Goal: Information Seeking & Learning: Learn about a topic

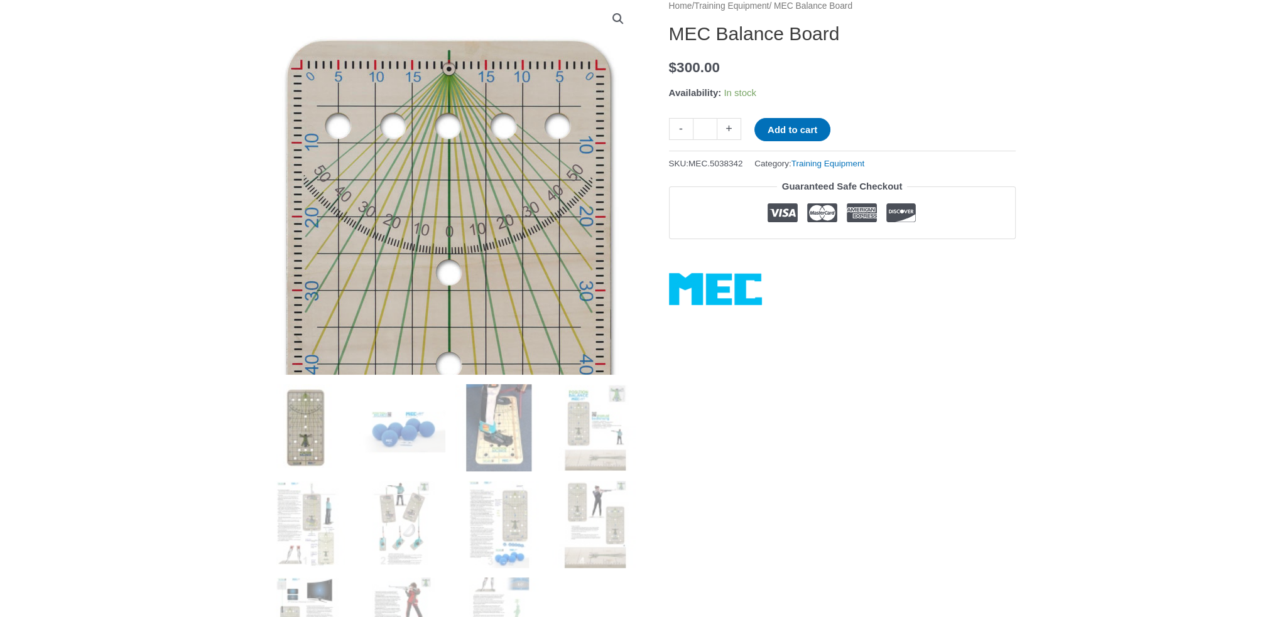
scroll to position [251, 0]
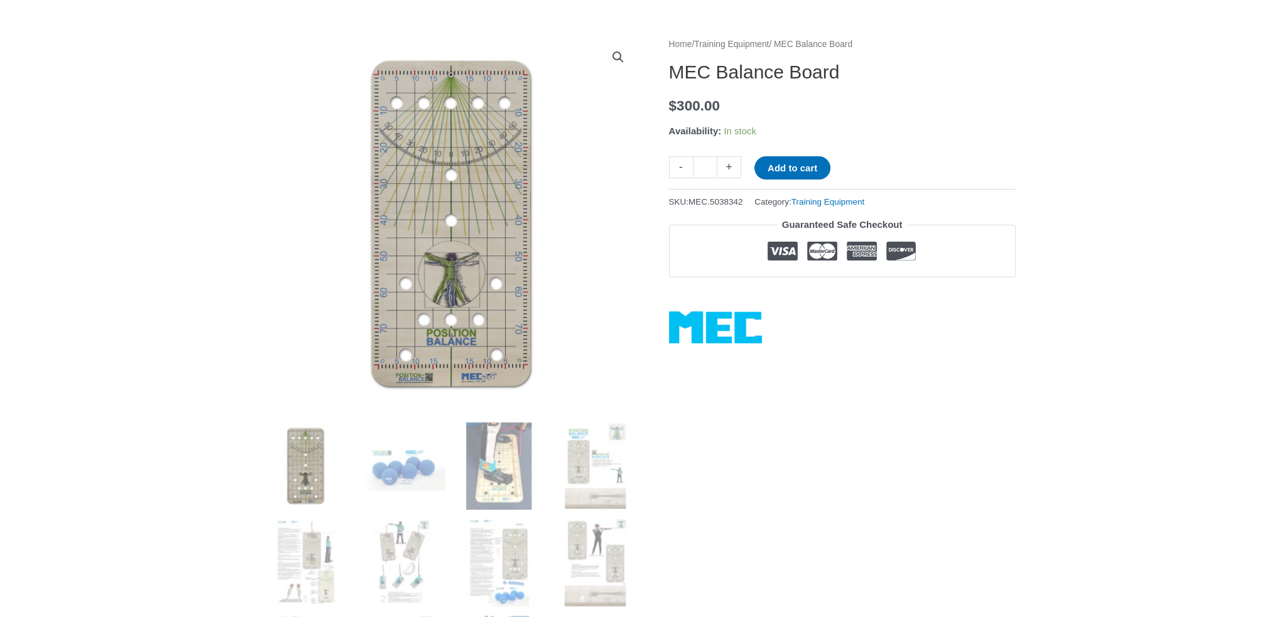
scroll to position [126, 0]
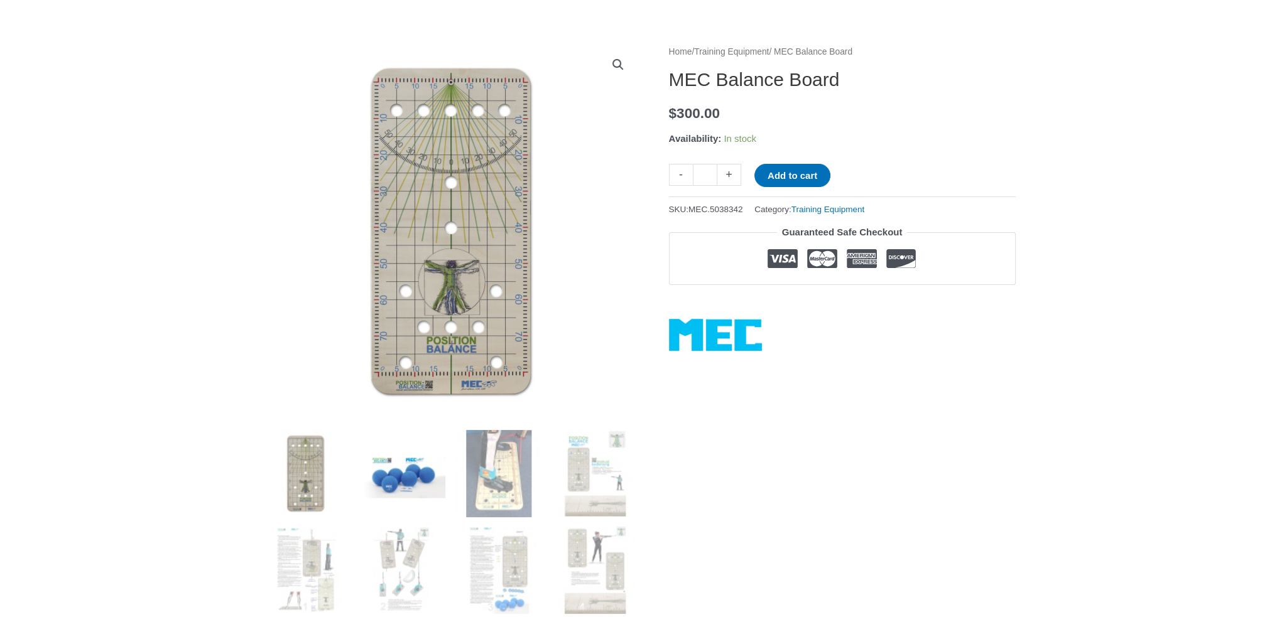
click at [387, 469] on img at bounding box center [401, 473] width 87 height 87
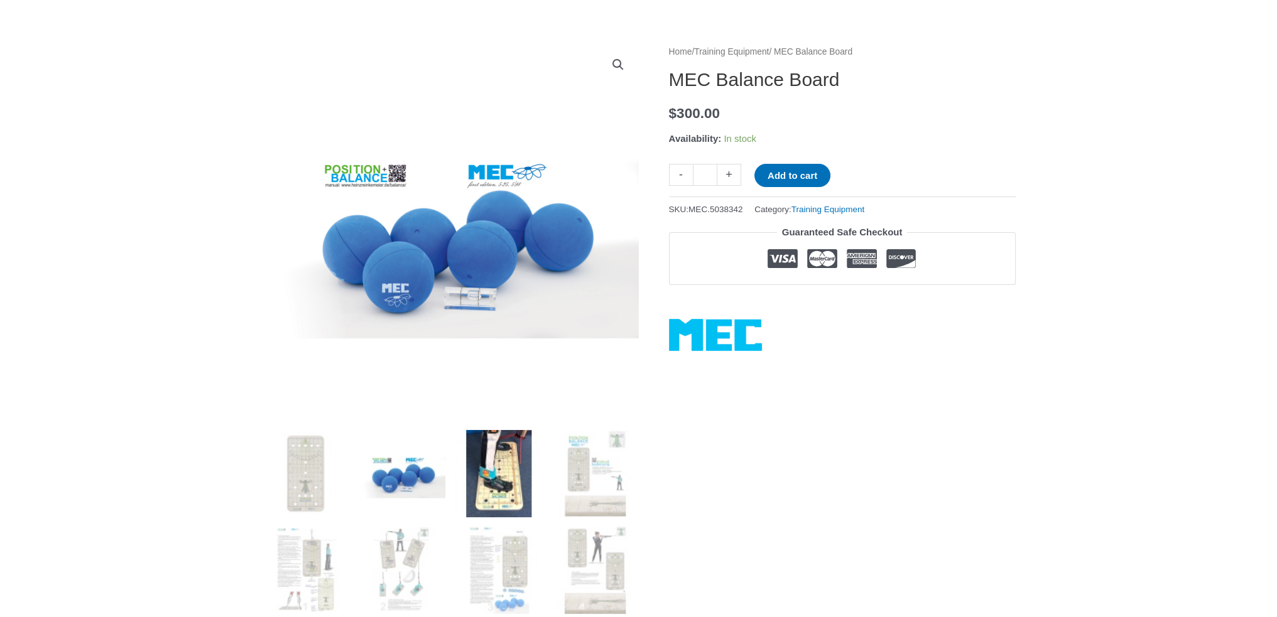
click at [500, 491] on img at bounding box center [498, 473] width 87 height 87
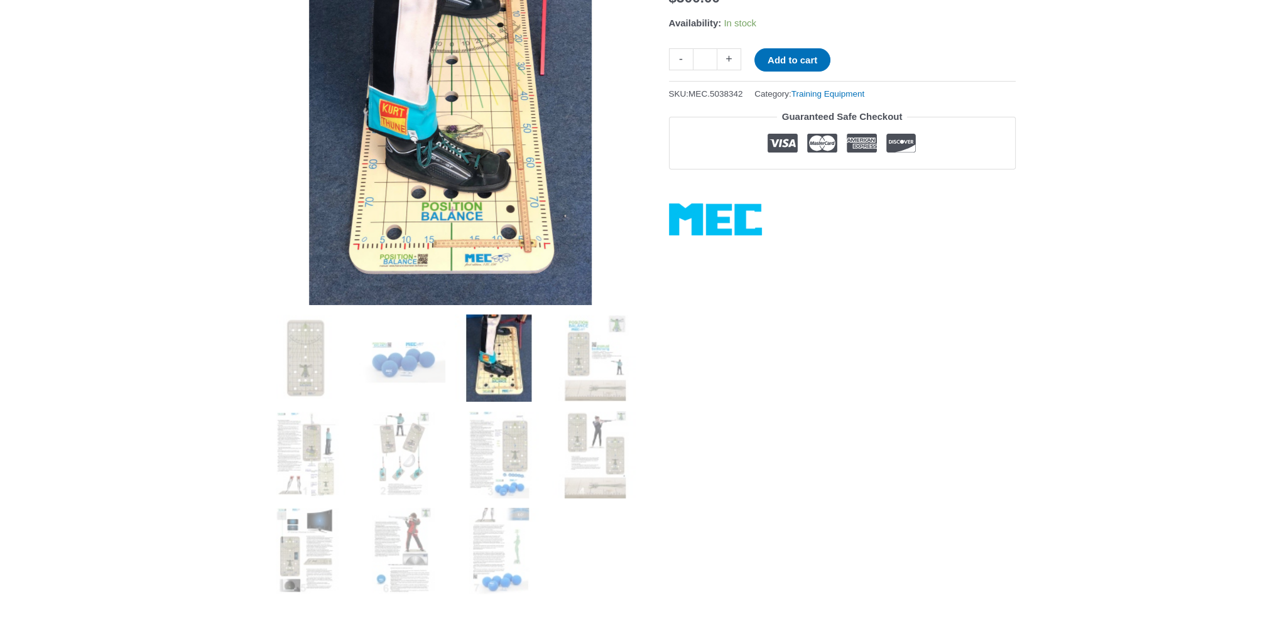
scroll to position [314, 0]
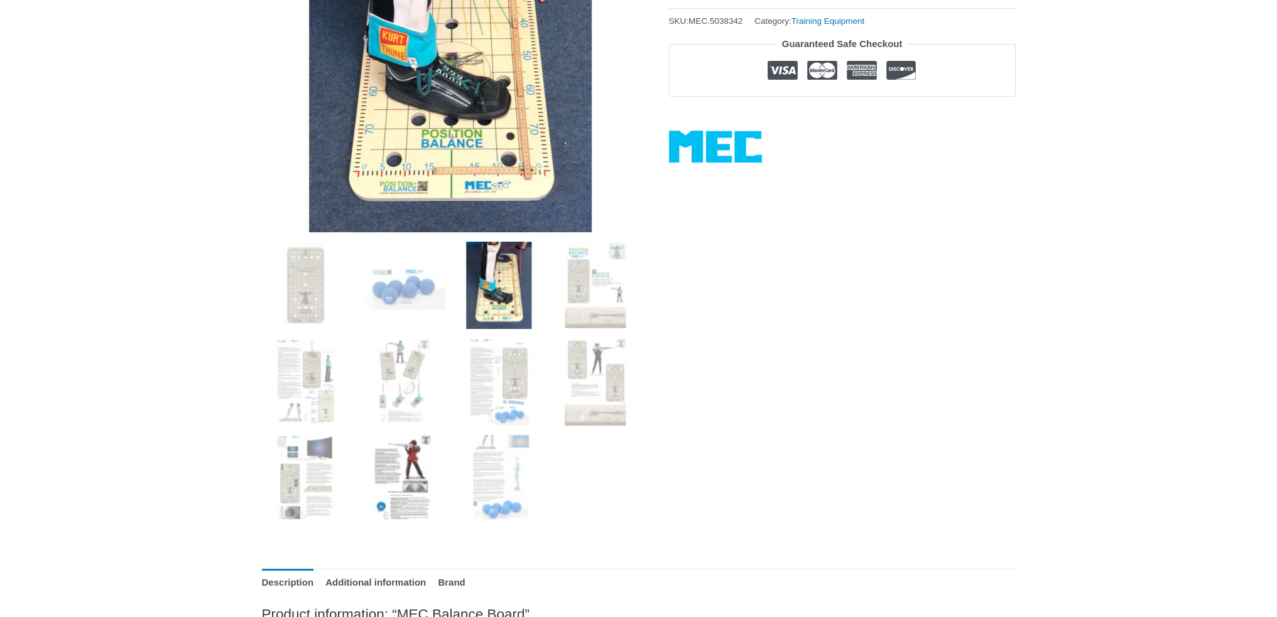
click at [407, 444] on img at bounding box center [401, 478] width 87 height 87
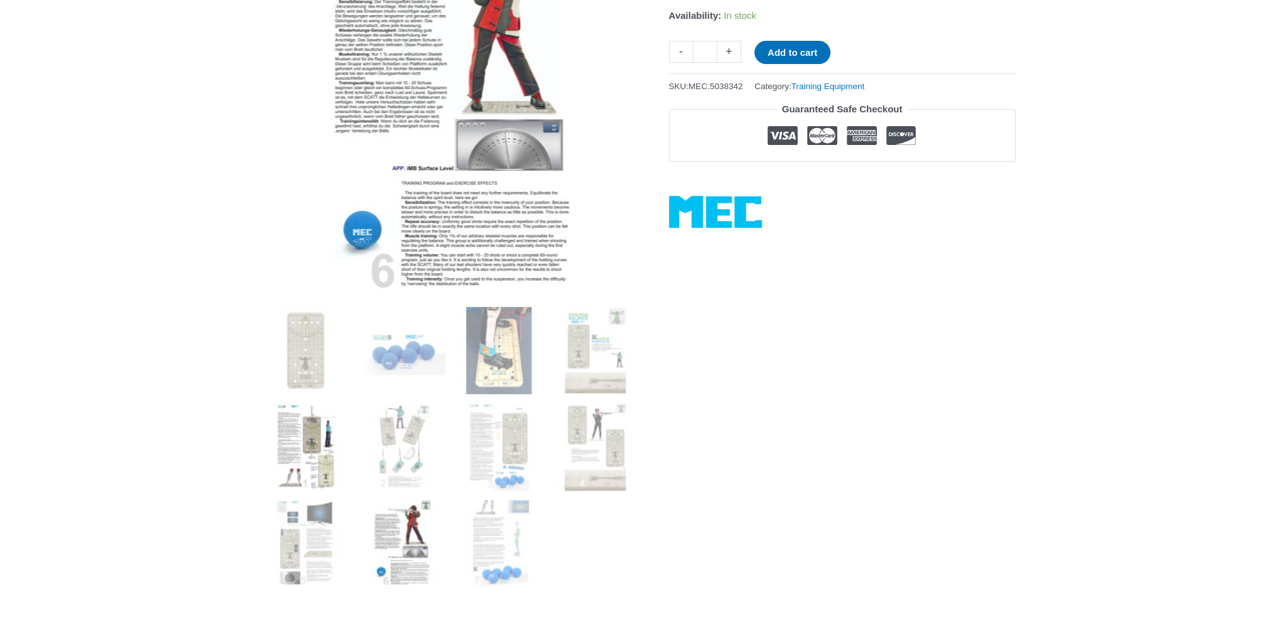
scroll to position [251, 0]
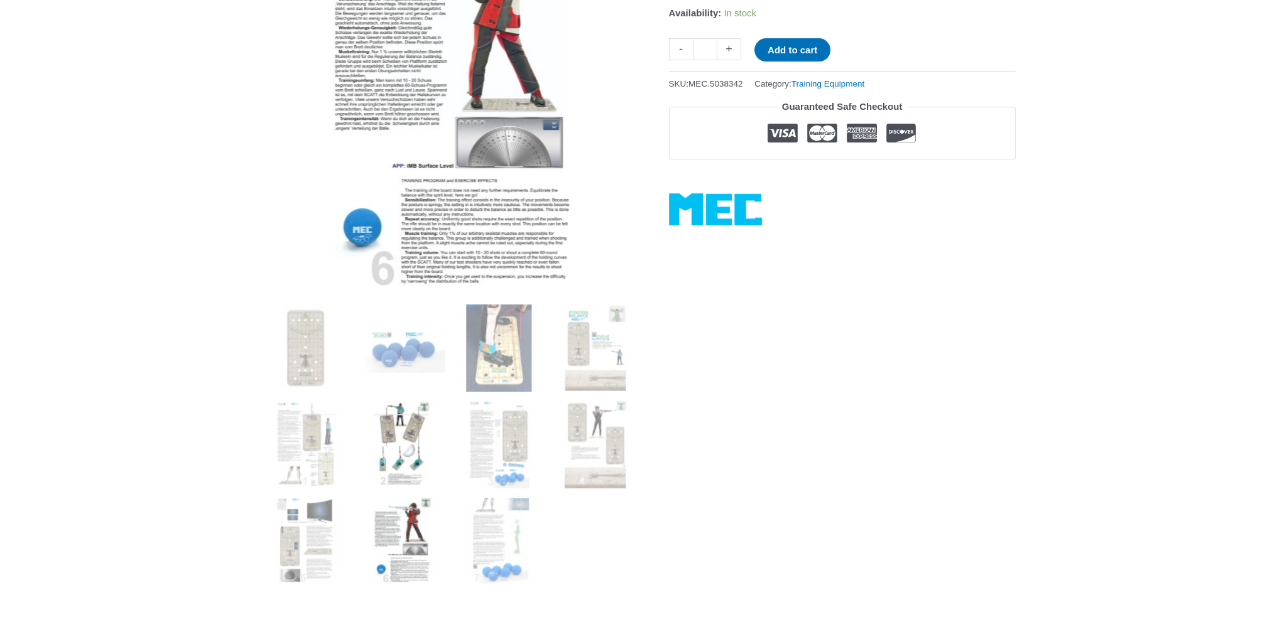
click at [407, 419] on img at bounding box center [401, 444] width 87 height 87
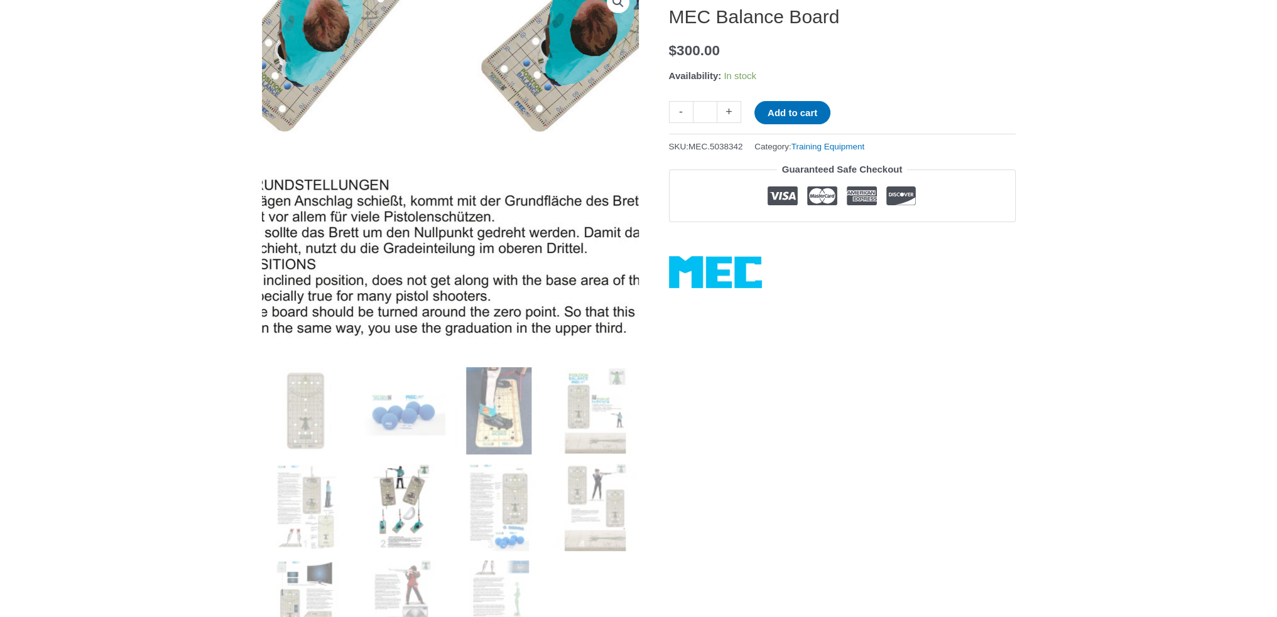
scroll to position [377, 0]
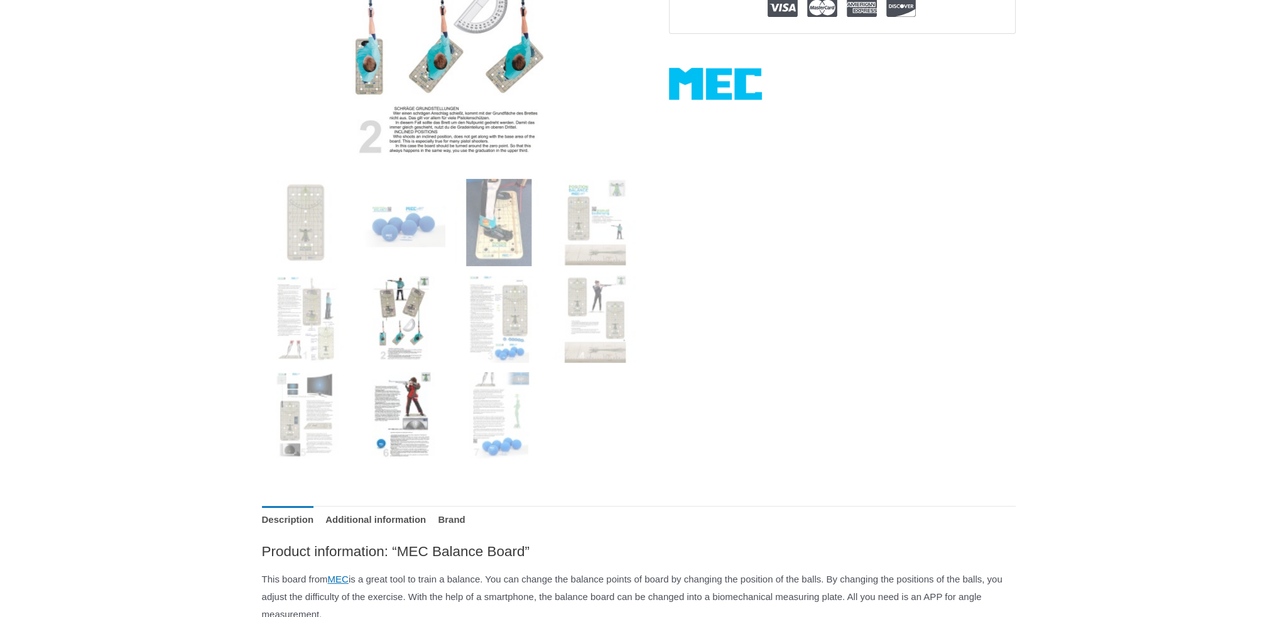
click at [405, 379] on img at bounding box center [401, 415] width 87 height 87
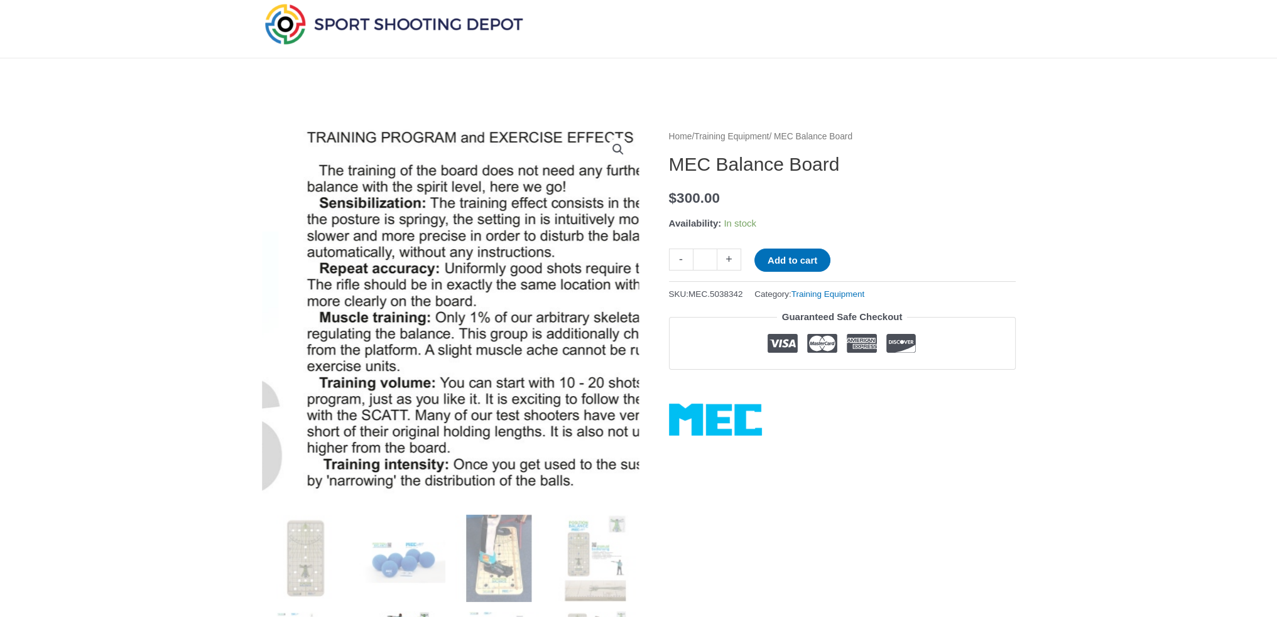
scroll to position [63, 0]
